Goal: Find specific page/section: Find specific page/section

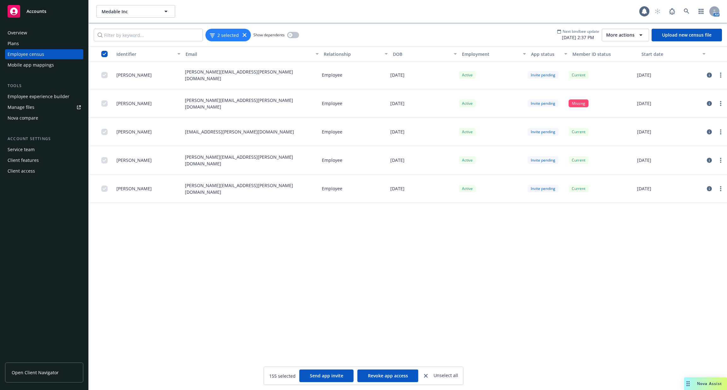
scroll to position [4075, 0]
